Goal: Book appointment/travel/reservation

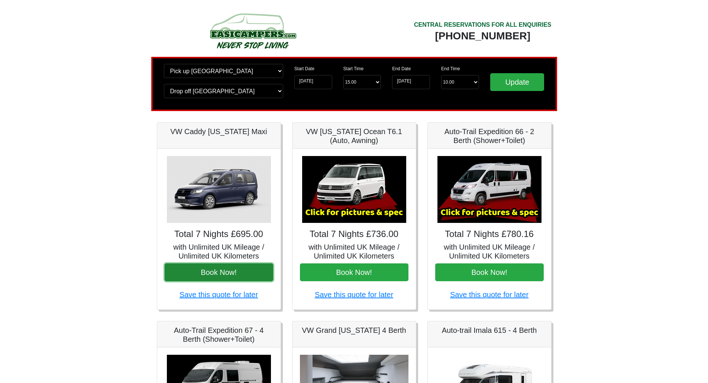
click at [228, 274] on button "Book Now!" at bounding box center [219, 273] width 109 height 18
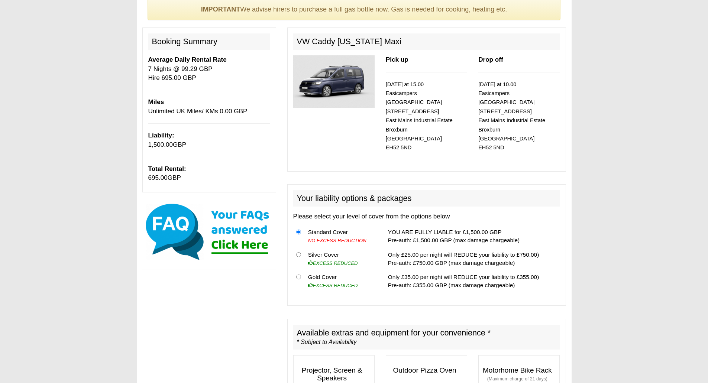
scroll to position [74, 0]
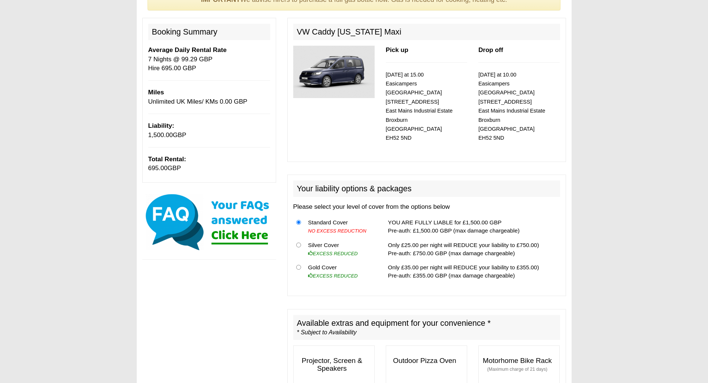
click at [302, 261] on th at bounding box center [299, 272] width 12 height 22
click at [300, 265] on input "radio" at bounding box center [298, 267] width 5 height 5
radio input "true"
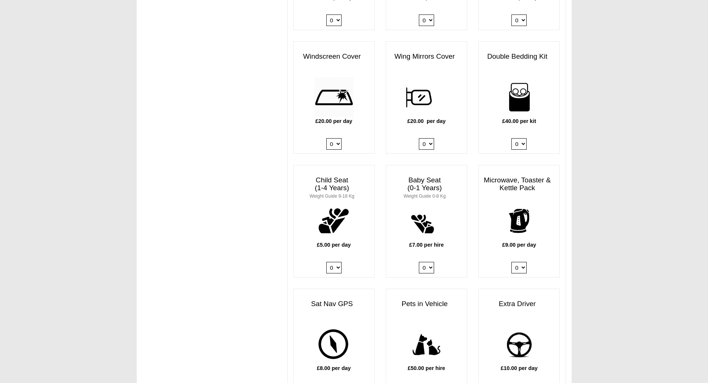
scroll to position [669, 0]
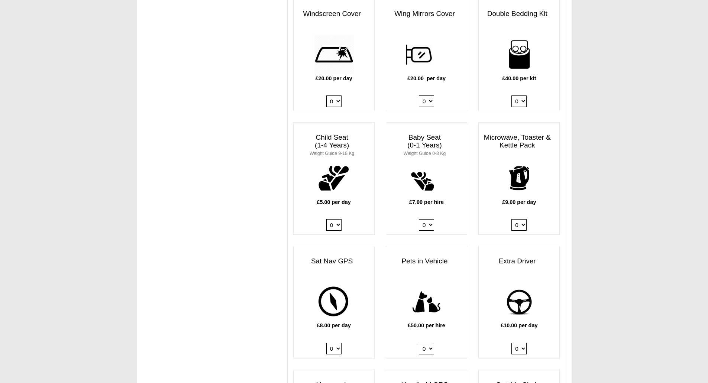
click at [524, 343] on select "0 1" at bounding box center [519, 349] width 15 height 12
select select "Extra Driver x QTY 1 @ 10.00 GBP per day."
click at [512, 343] on select "0 1" at bounding box center [519, 349] width 15 height 12
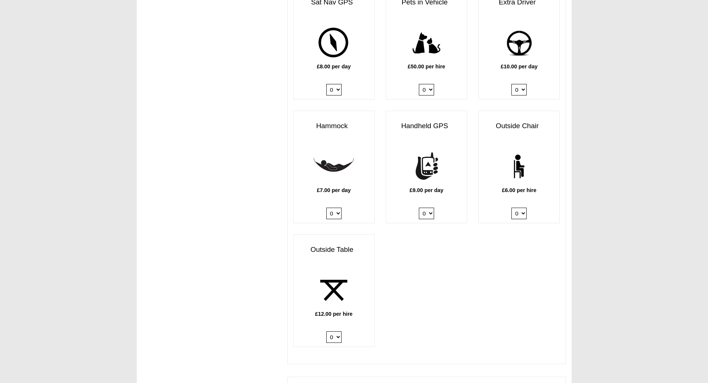
scroll to position [930, 0]
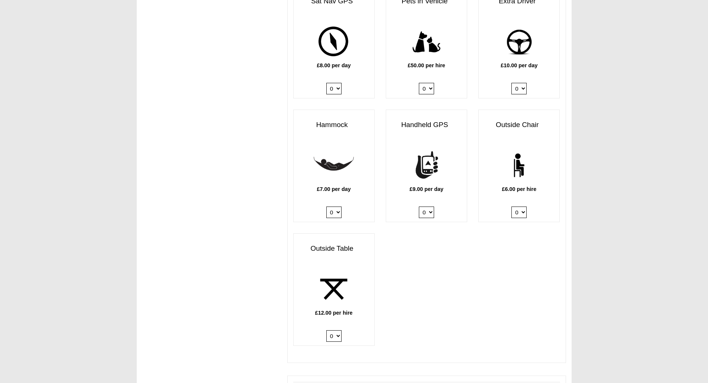
click at [338, 331] on select "0 1 2" at bounding box center [333, 337] width 15 height 12
select select "Outside Table x QTY 1 @ 12.00 GBP per hire."
click at [326, 331] on select "0 1 2" at bounding box center [333, 337] width 15 height 12
click at [523, 207] on select "0 1 2 3 4 5 6" at bounding box center [519, 213] width 15 height 12
select select "Outside Chair x QTY 2 @ 6.00 GBP per hire."
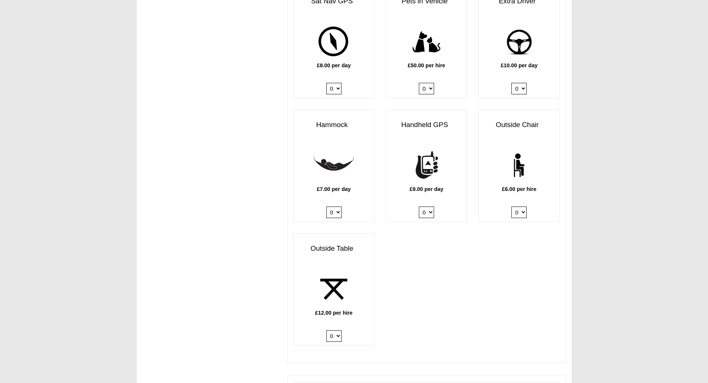
click at [512, 207] on select "0 1 2 3 4 5 6" at bounding box center [519, 213] width 15 height 12
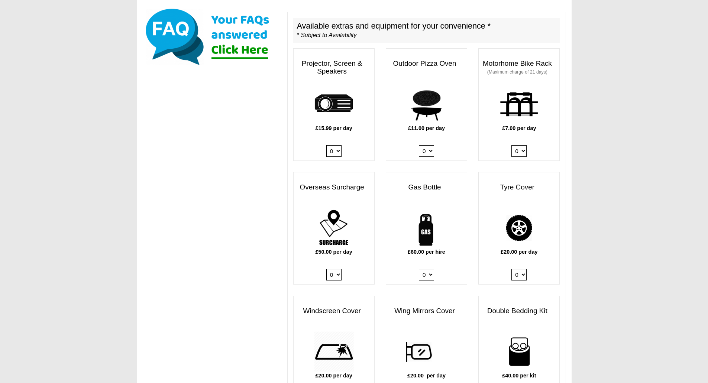
scroll to position [409, 0]
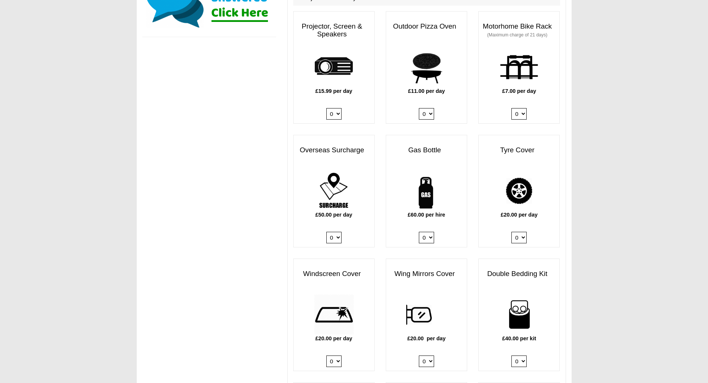
click at [522, 232] on select "0 1" at bounding box center [519, 238] width 15 height 12
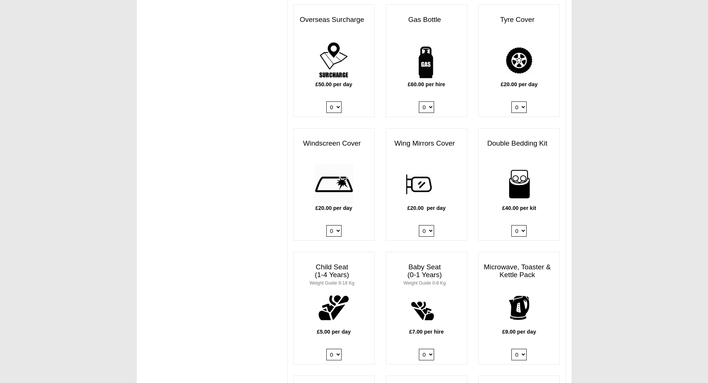
scroll to position [558, 0]
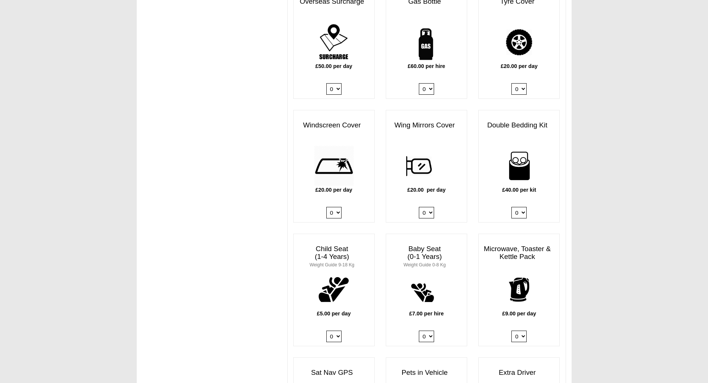
click at [521, 207] on select "0 1 2 3 4" at bounding box center [519, 213] width 15 height 12
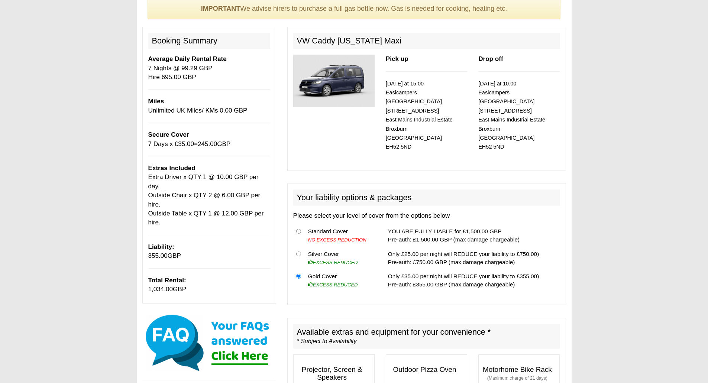
scroll to position [0, 0]
